Goal: Information Seeking & Learning: Learn about a topic

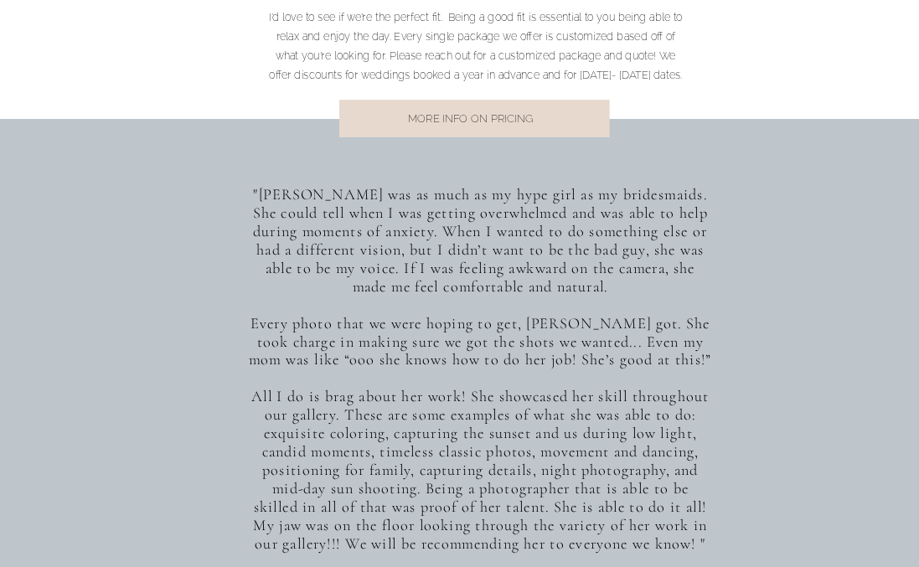
scroll to position [1341, 0]
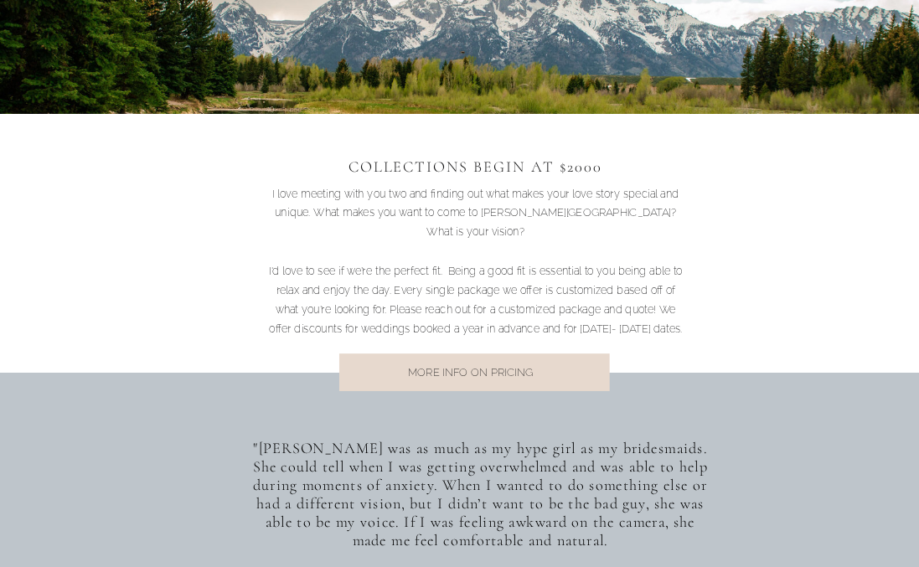
scroll to position [1006, 0]
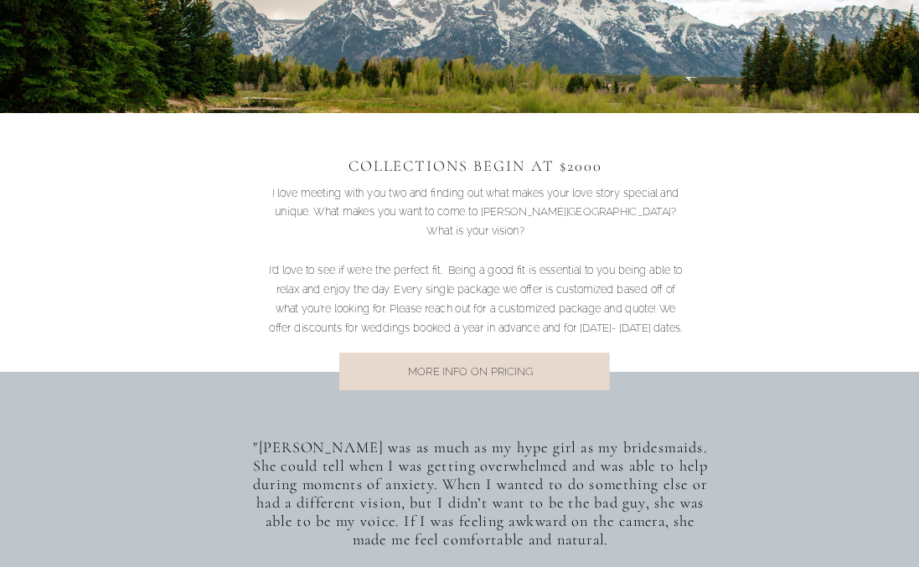
click at [495, 360] on div at bounding box center [474, 372] width 271 height 38
